Goal: Transaction & Acquisition: Purchase product/service

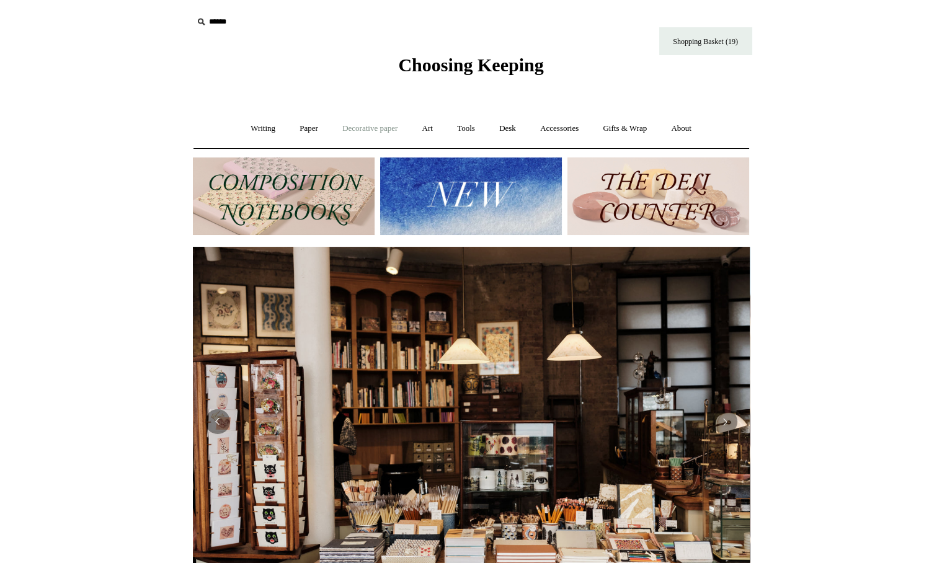
click at [387, 124] on link "Decorative paper +" at bounding box center [370, 128] width 78 height 33
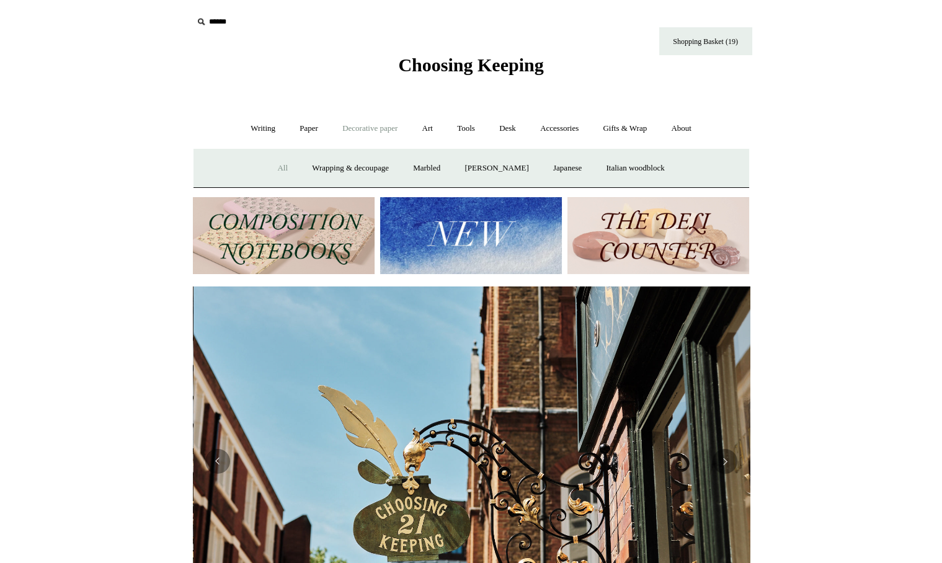
scroll to position [0, 556]
click at [276, 166] on link "All" at bounding box center [282, 168] width 33 height 33
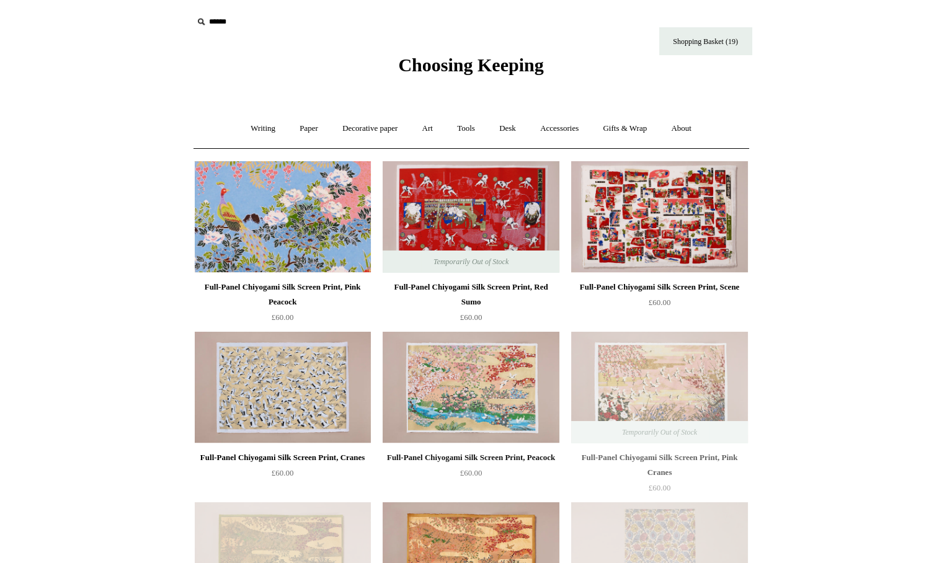
click at [311, 211] on img at bounding box center [283, 217] width 176 height 112
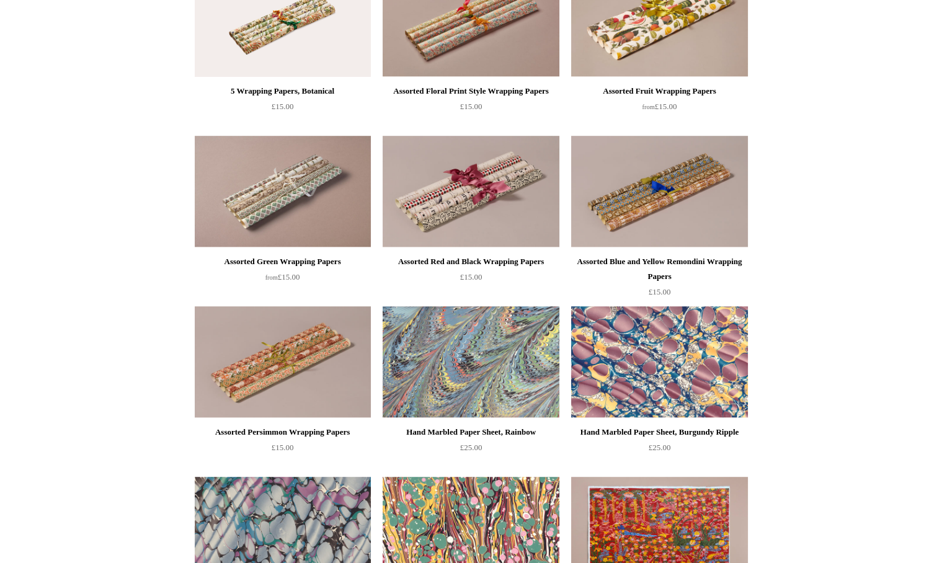
scroll to position [1564, 0]
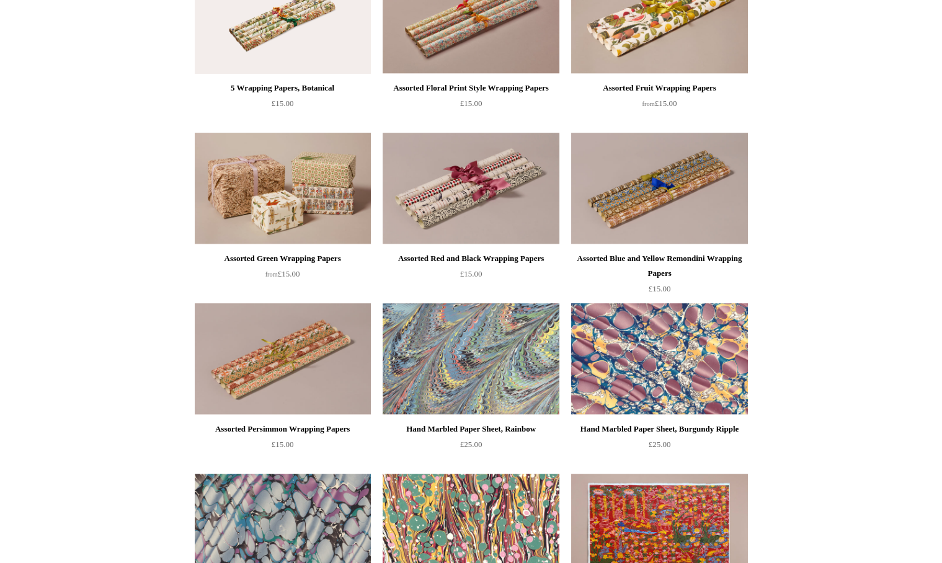
click at [336, 168] on img at bounding box center [283, 189] width 176 height 112
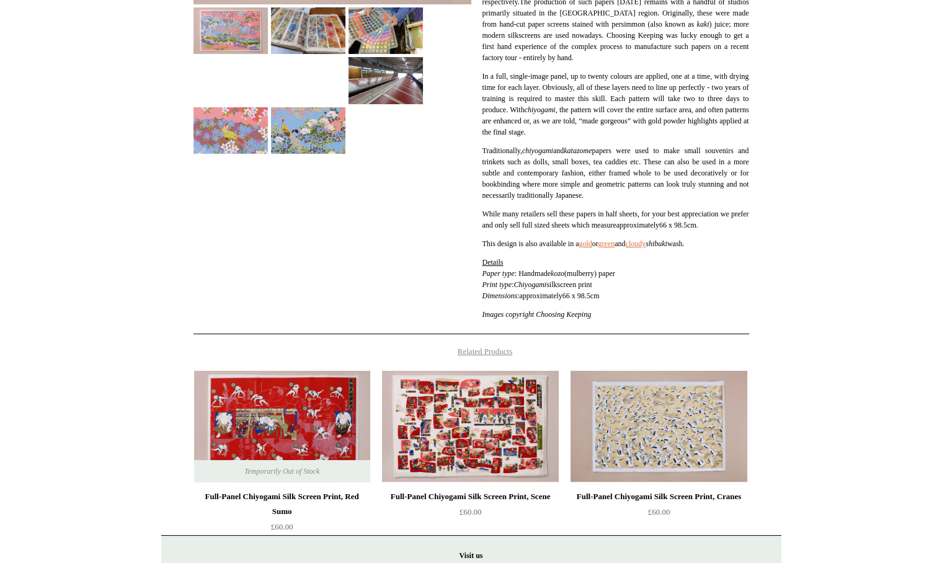
scroll to position [548, 0]
